Goal: Information Seeking & Learning: Learn about a topic

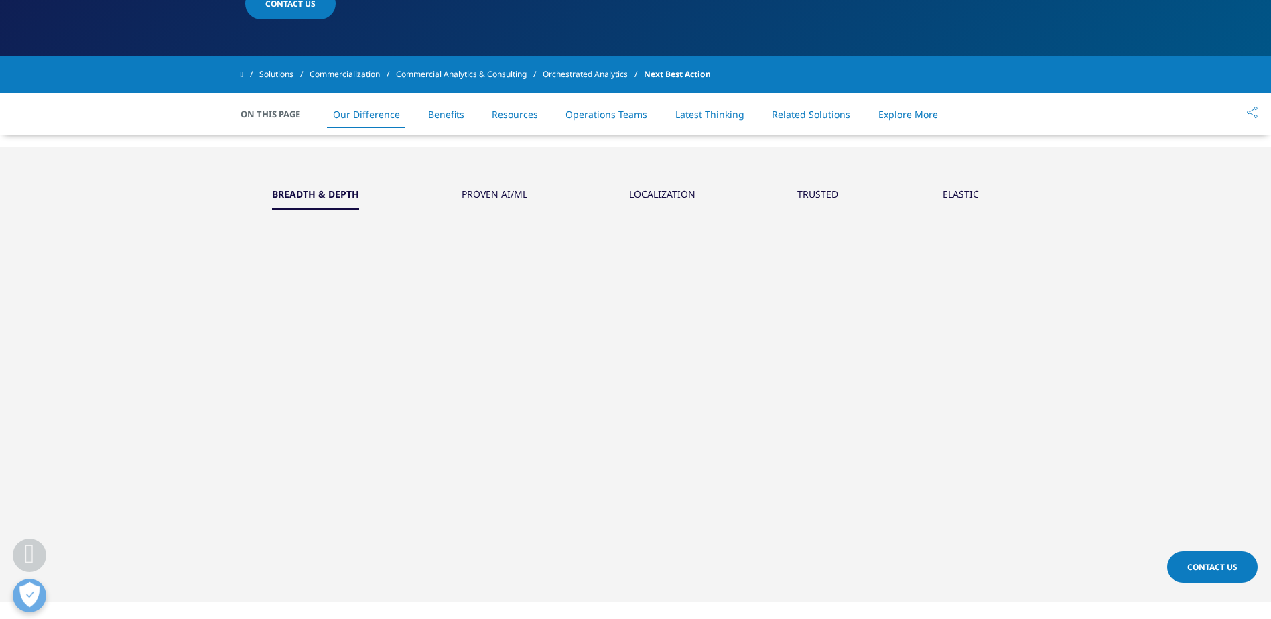
scroll to position [201, 0]
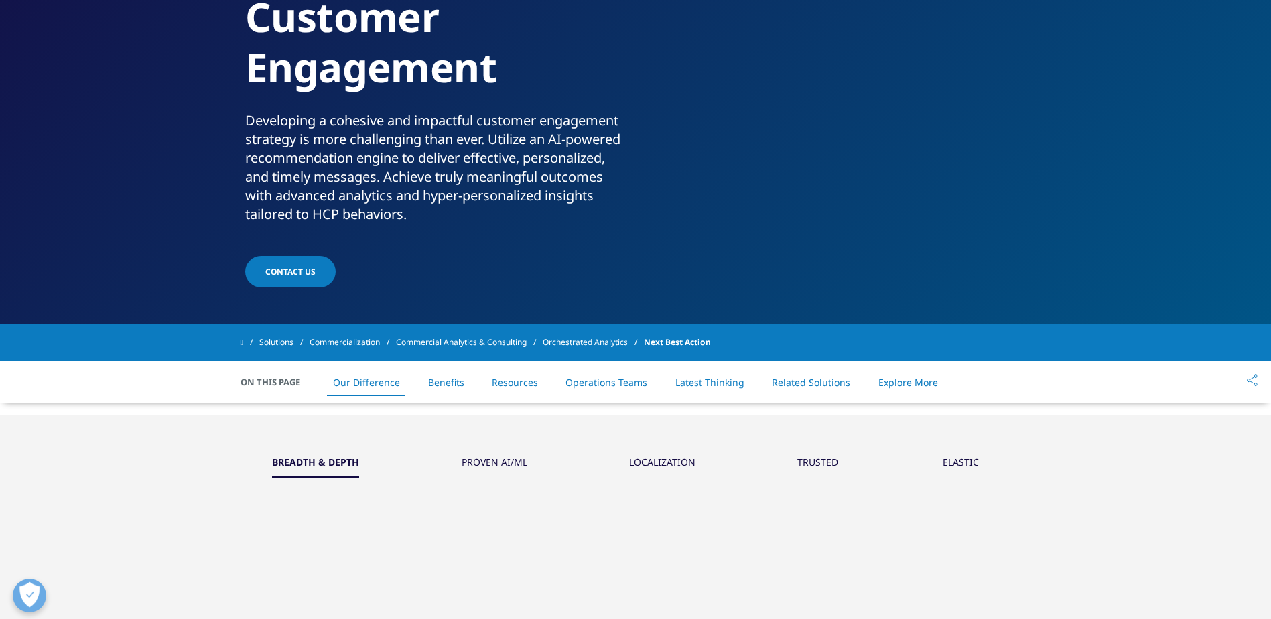
click at [454, 384] on link "Benefits" at bounding box center [446, 382] width 36 height 13
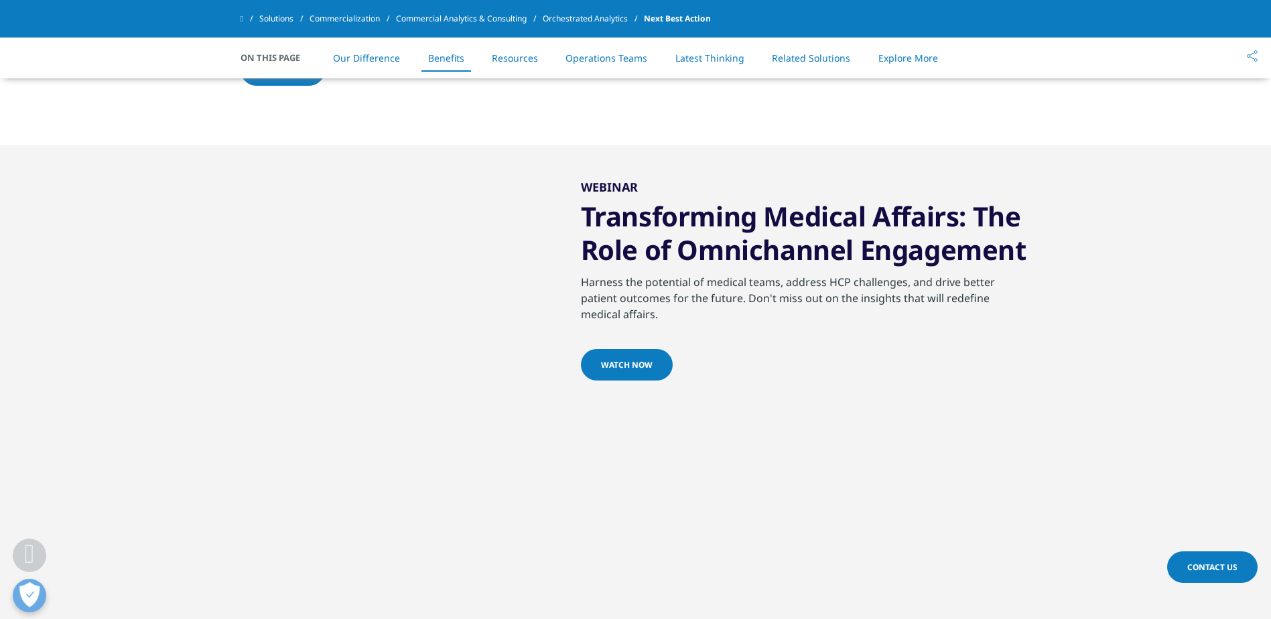
scroll to position [2250, 0]
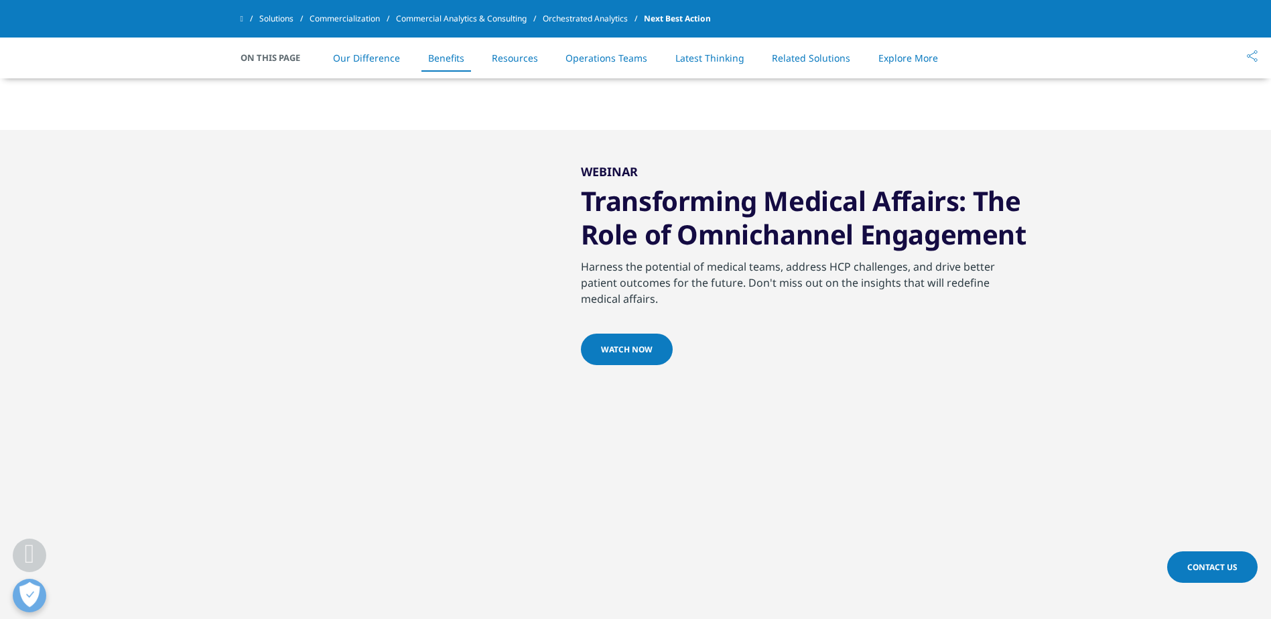
click at [272, 22] on link "Solutions" at bounding box center [284, 19] width 50 height 24
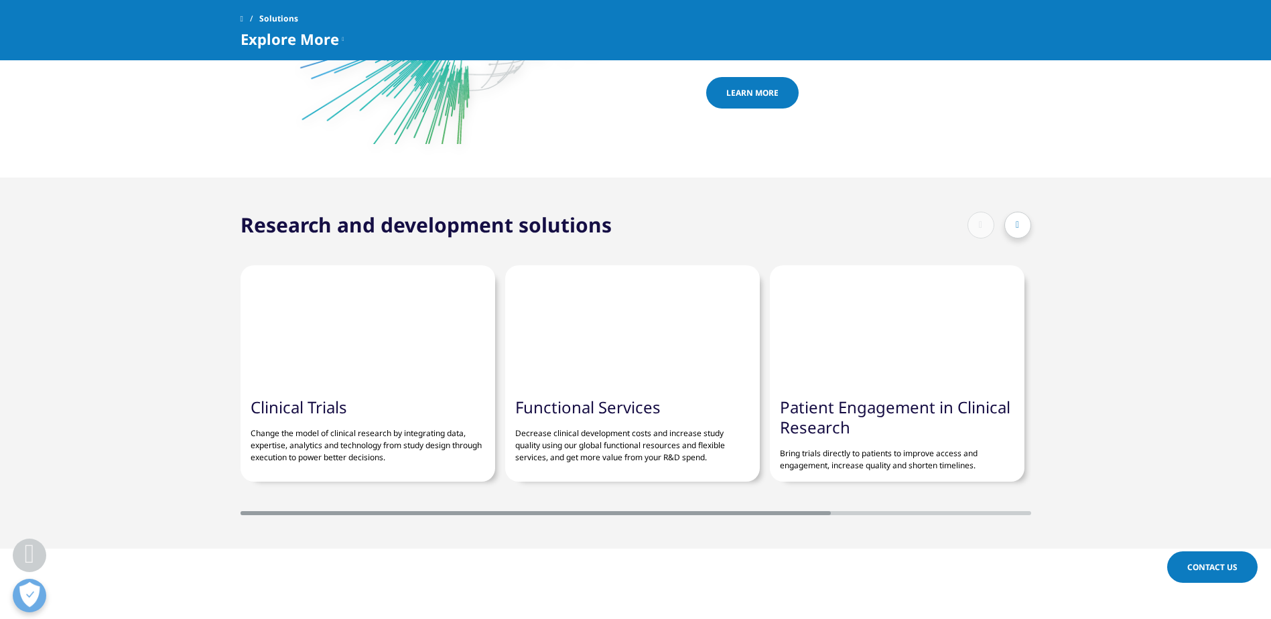
scroll to position [536, 0]
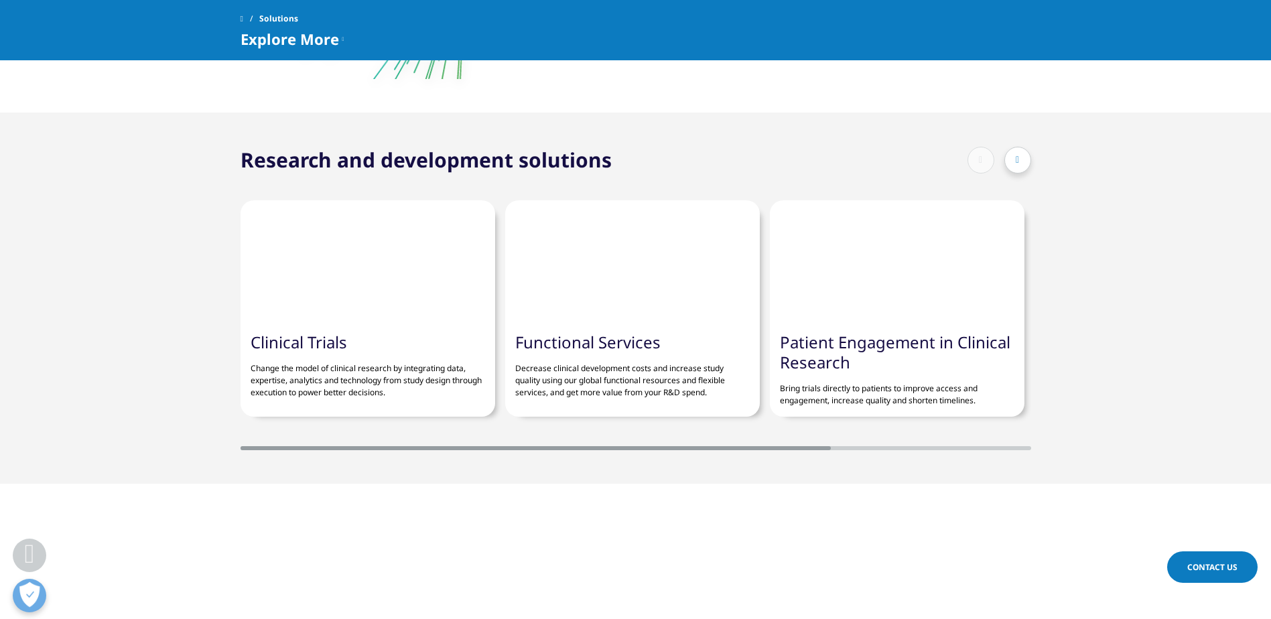
click at [624, 374] on p "Decrease clinical development costs and increase study quality using our global…" at bounding box center [632, 375] width 235 height 46
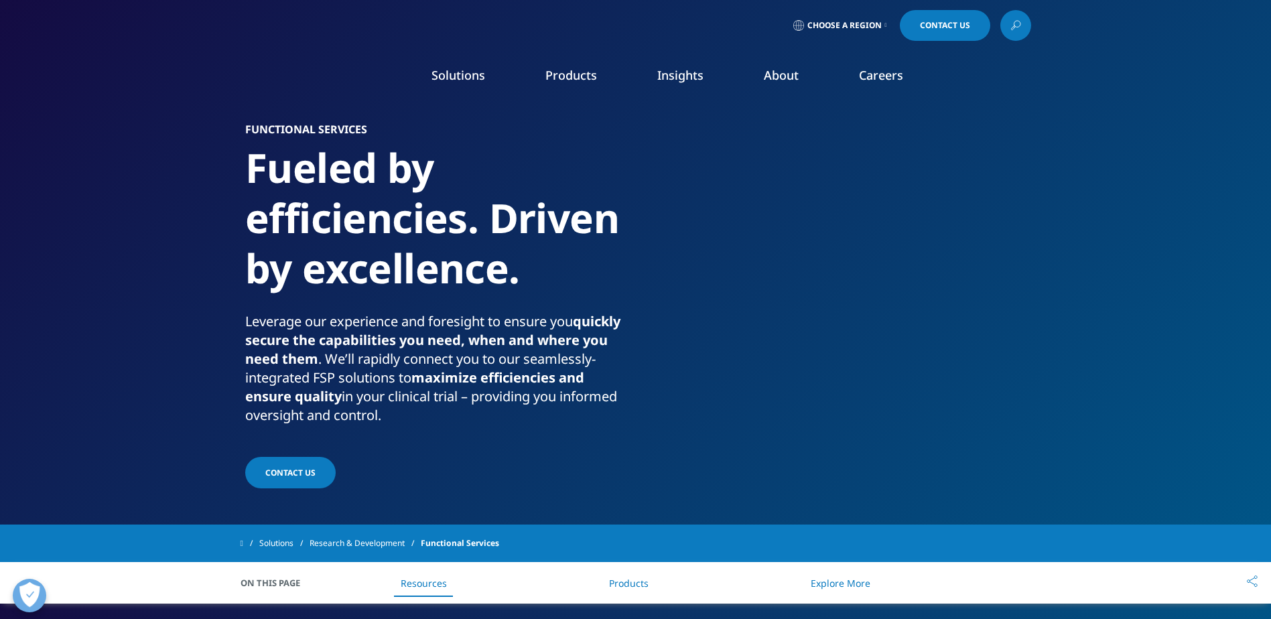
click at [537, 346] on link "Payers" at bounding box center [620, 347] width 214 height 15
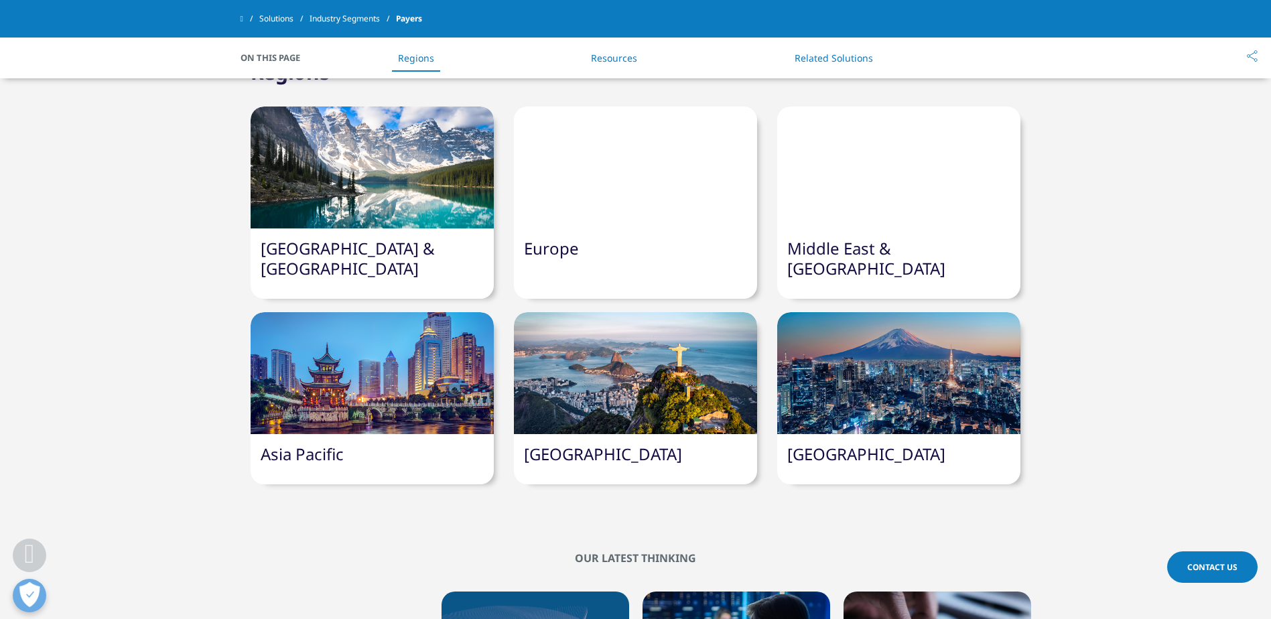
scroll to position [536, 0]
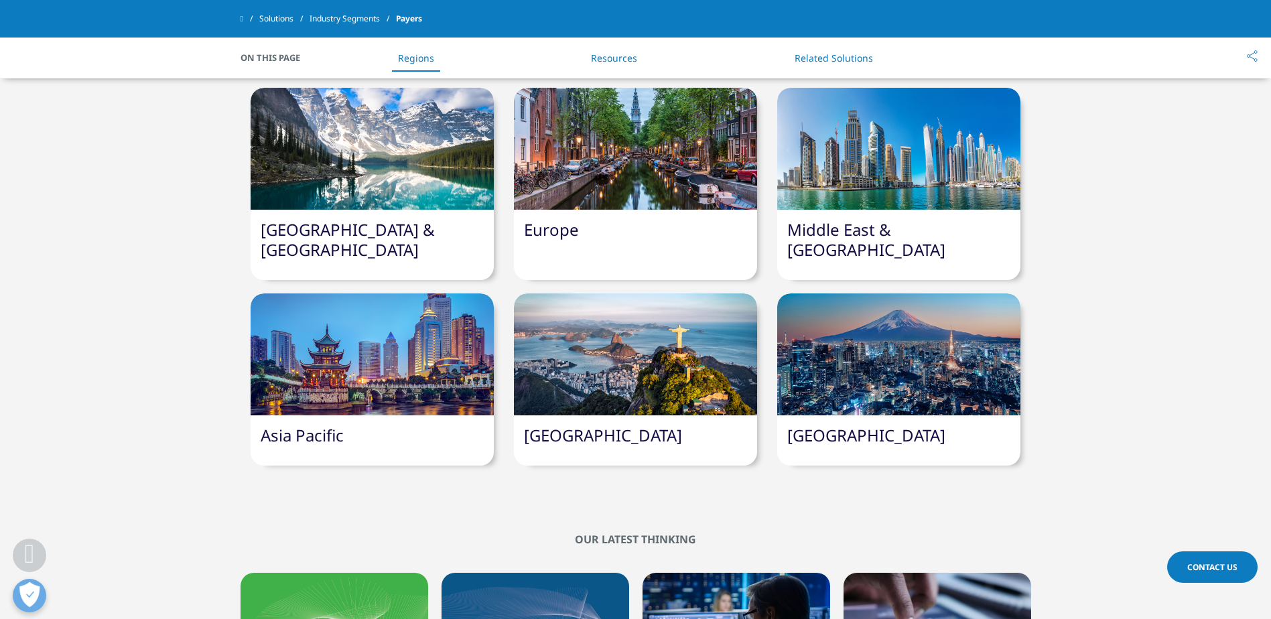
click at [380, 144] on div at bounding box center [372, 149] width 243 height 122
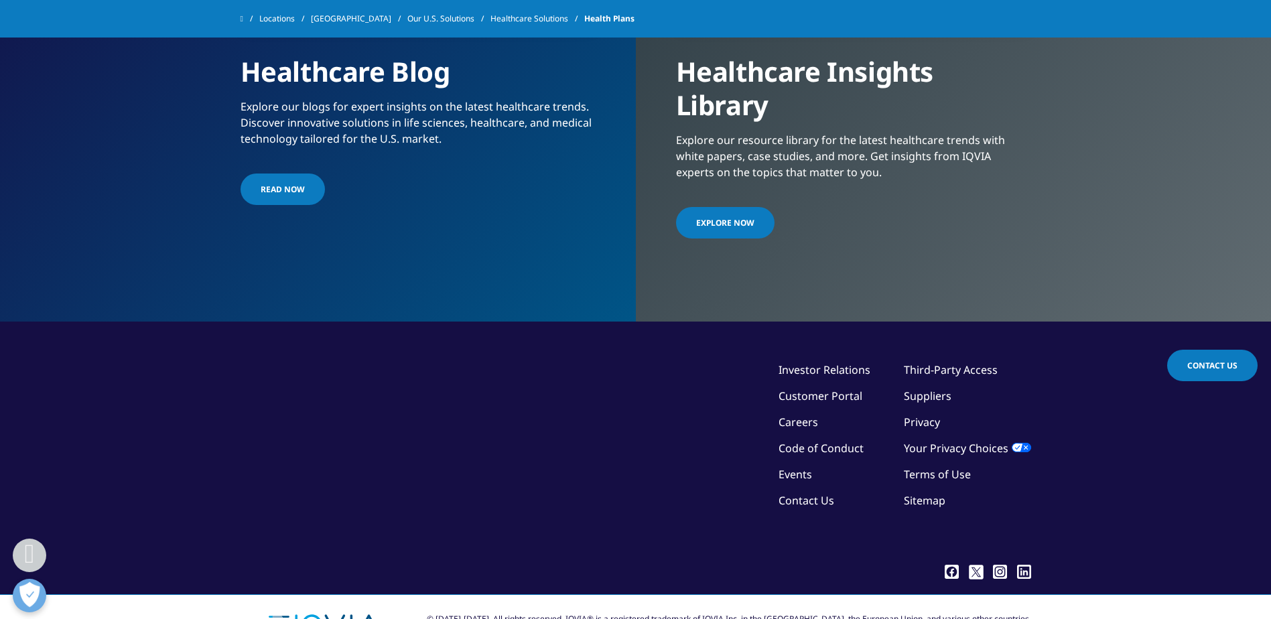
scroll to position [2881, 0]
